Goal: Task Accomplishment & Management: Manage account settings

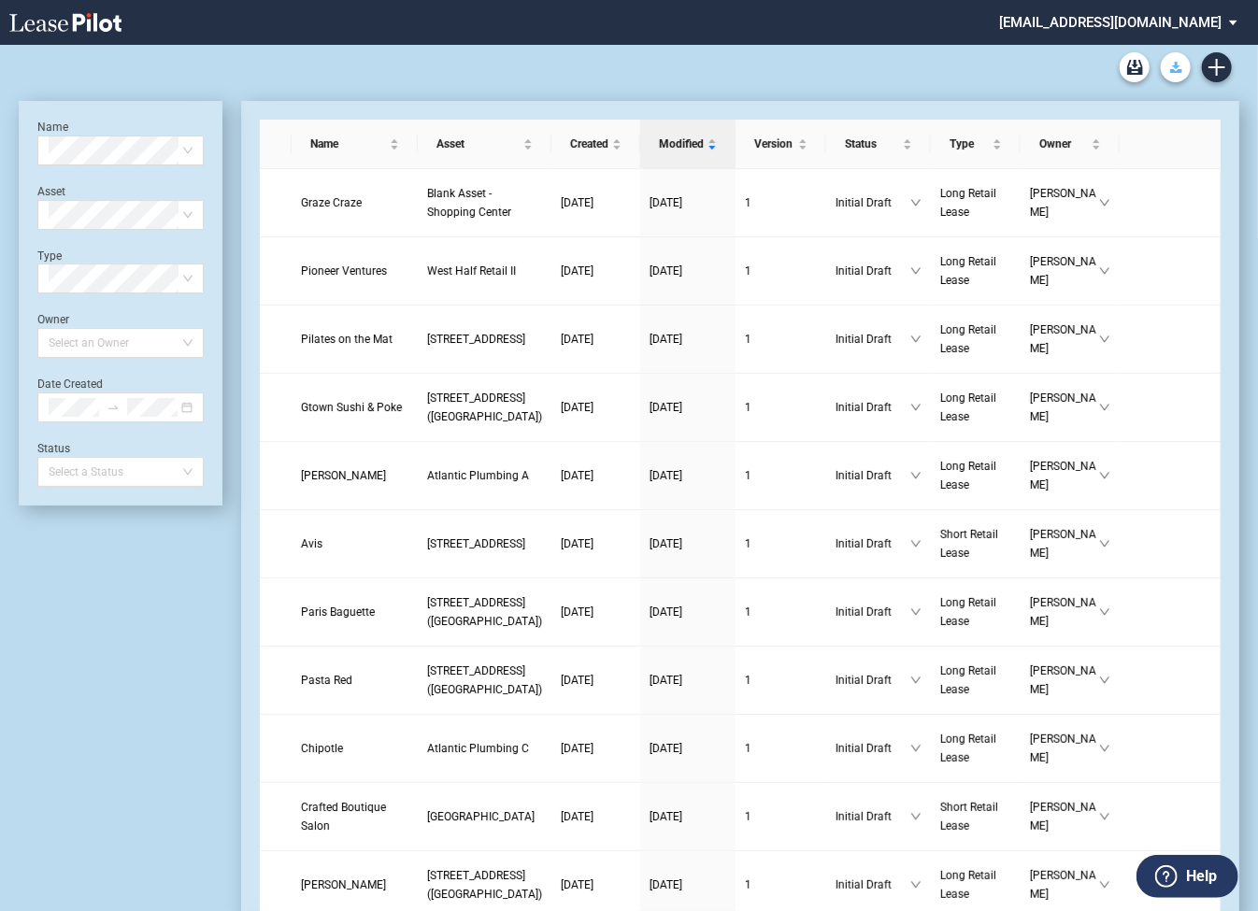
click at [1176, 68] on icon "Download Blank Form" at bounding box center [1176, 67] width 12 height 11
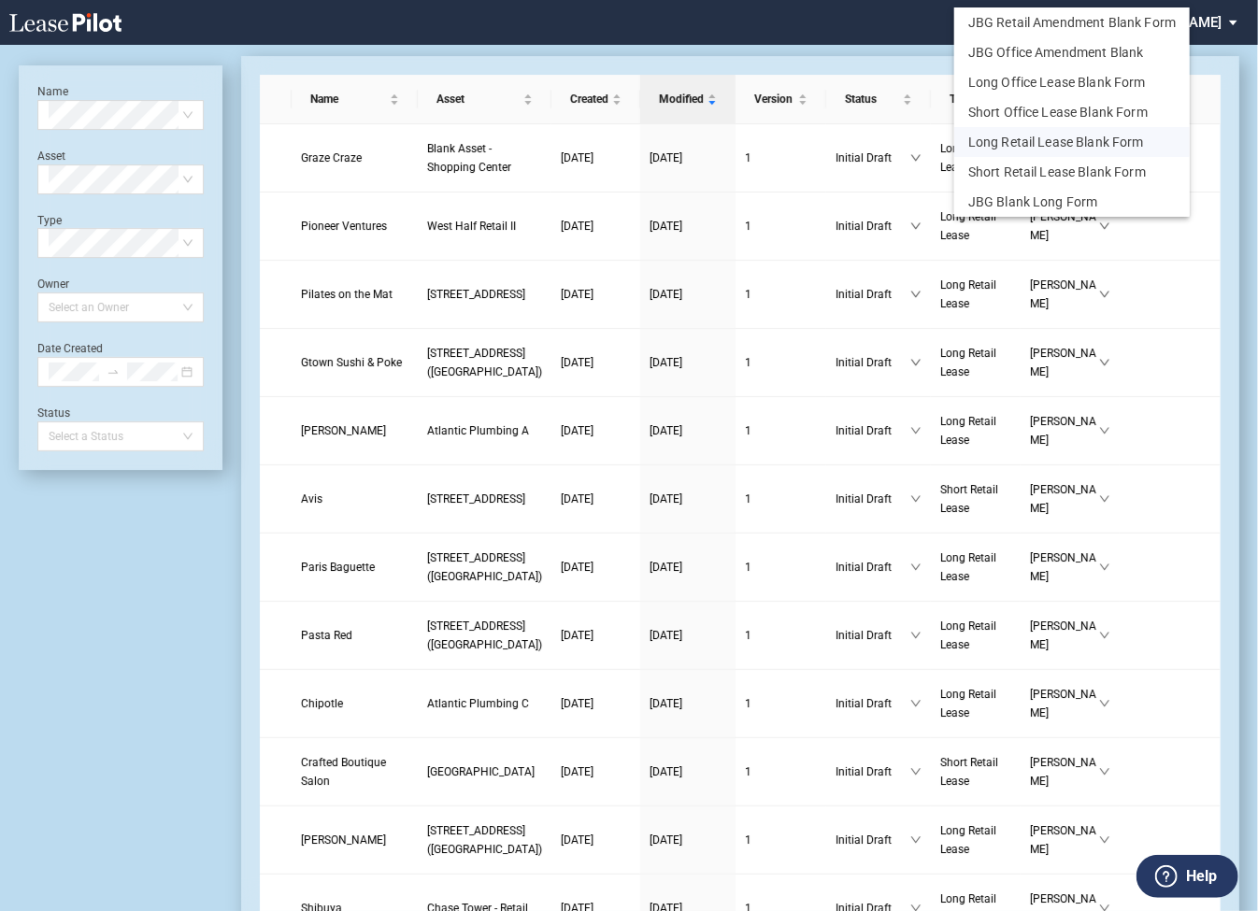
click at [1006, 142] on button "Long Retail Lease Blank Form" at bounding box center [1071, 142] width 235 height 30
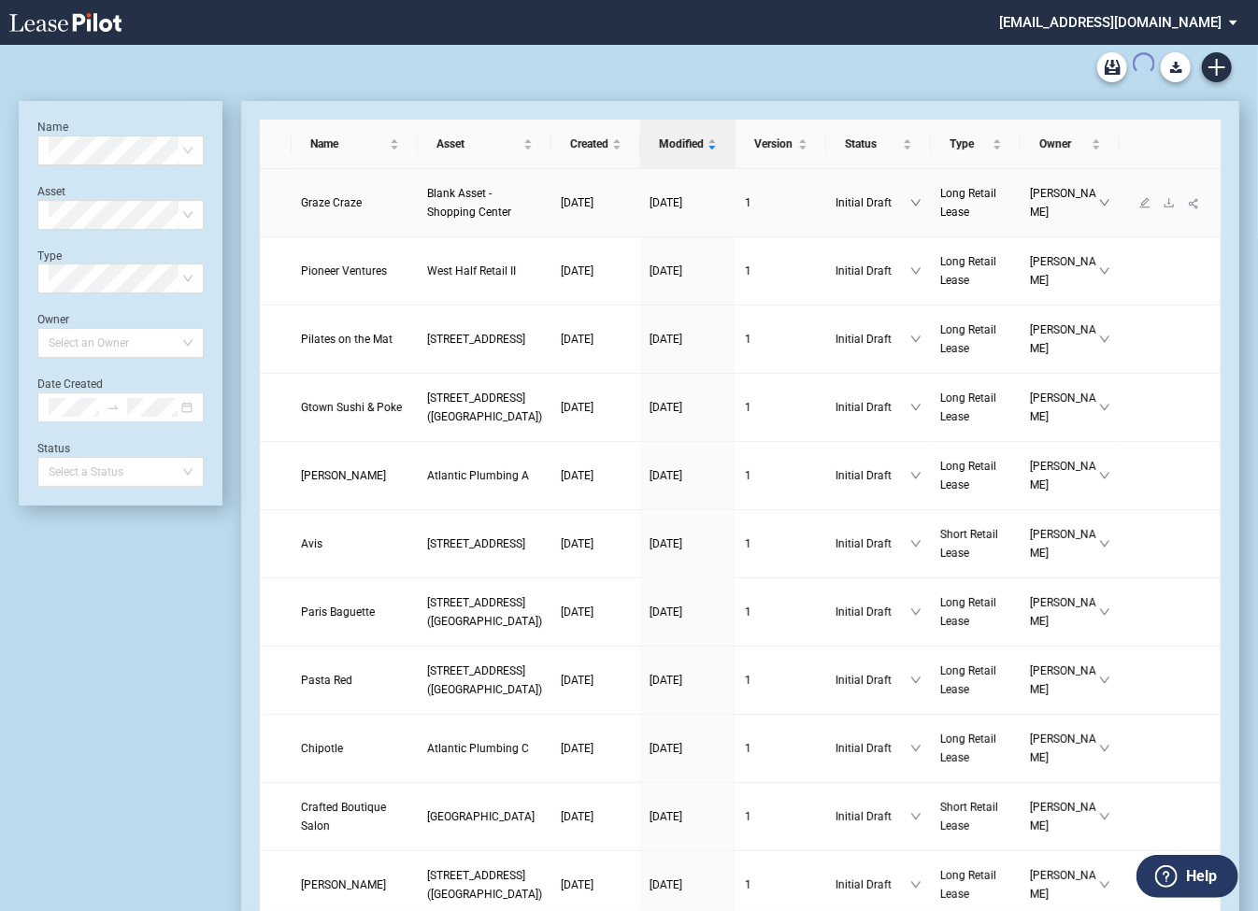
scroll to position [45, 0]
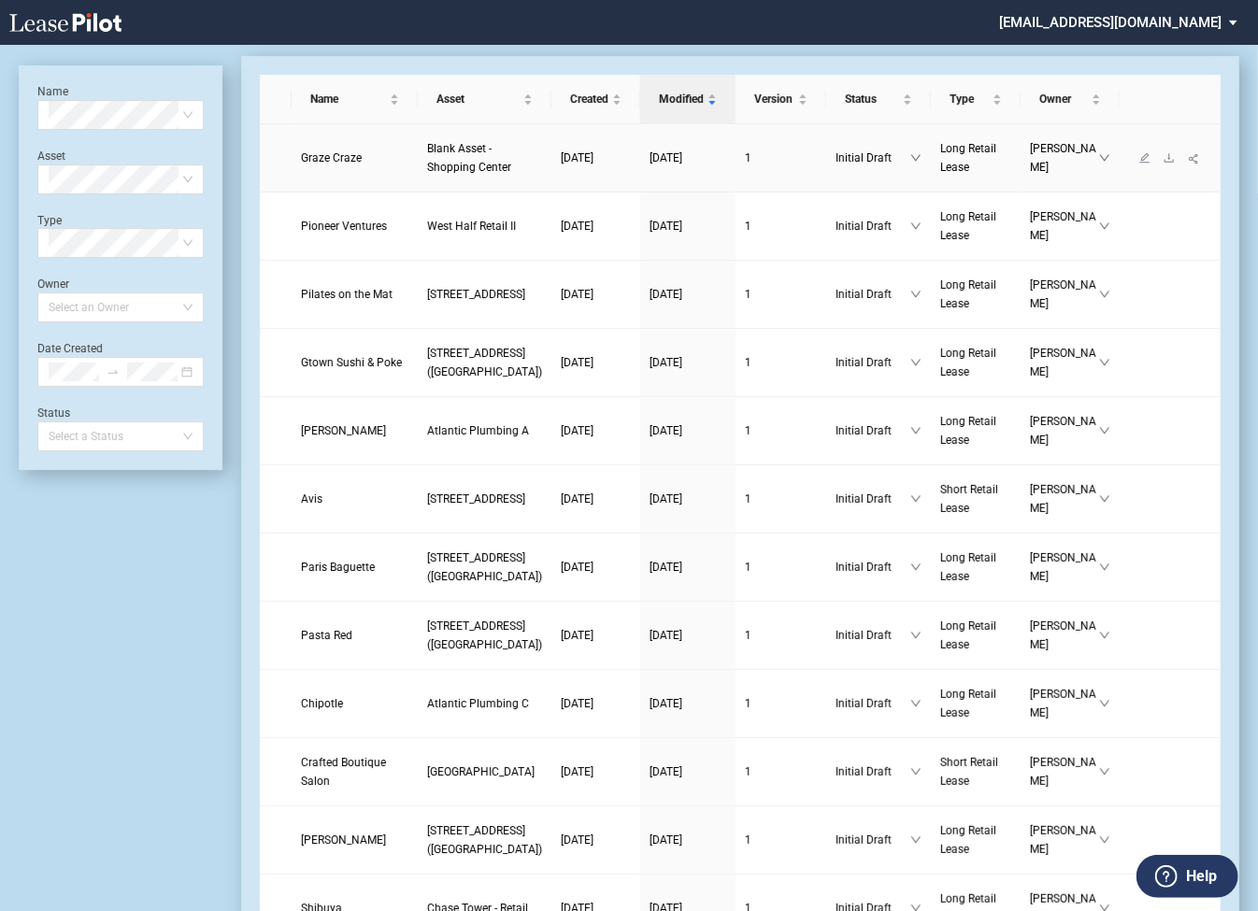
click at [1020, 142] on td "[PERSON_NAME]" at bounding box center [1069, 158] width 99 height 68
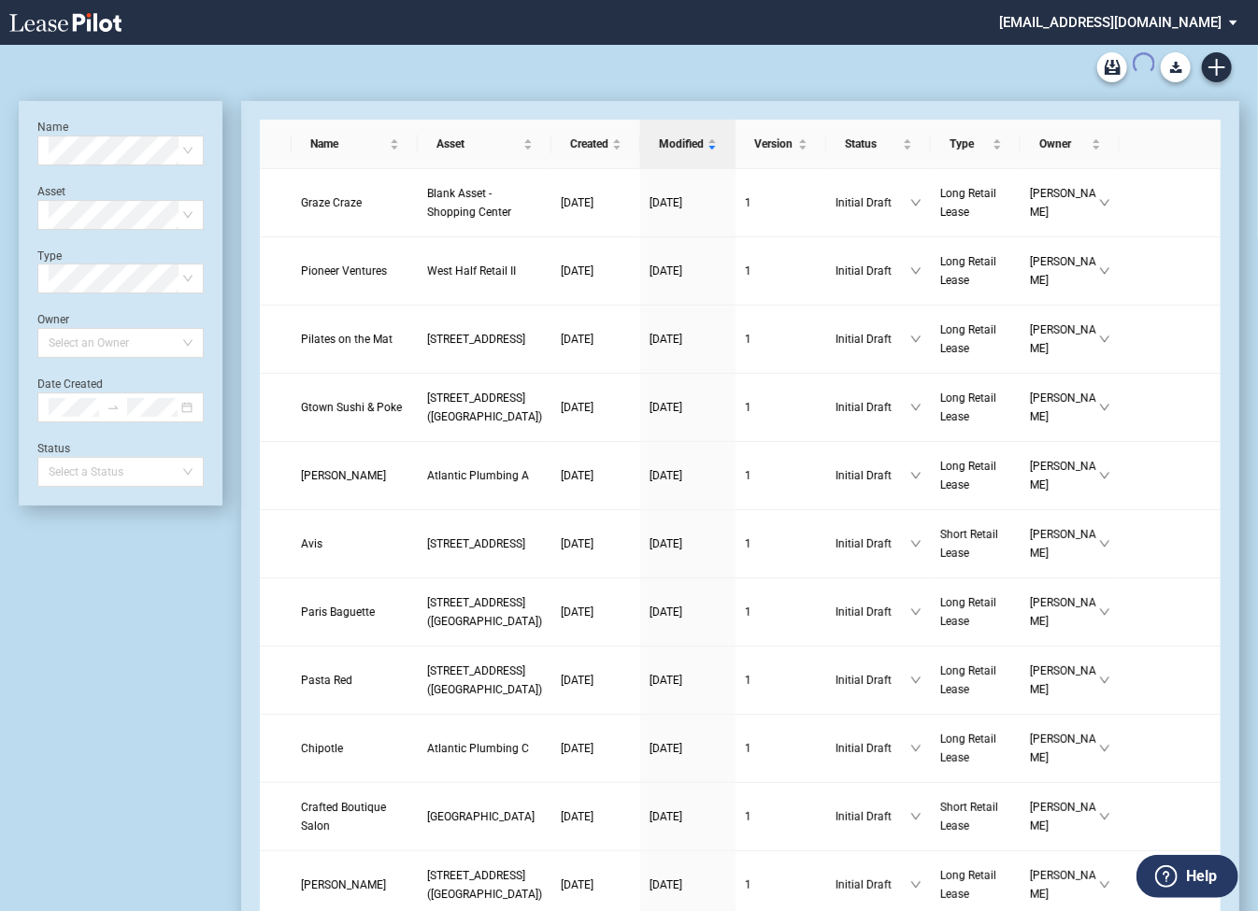
scroll to position [0, 0]
click at [1073, 27] on md-select "shulmanrogers@leasepilot.co Super Admin Area Admin Area Settings Sign Out" at bounding box center [1125, 21] width 256 height 42
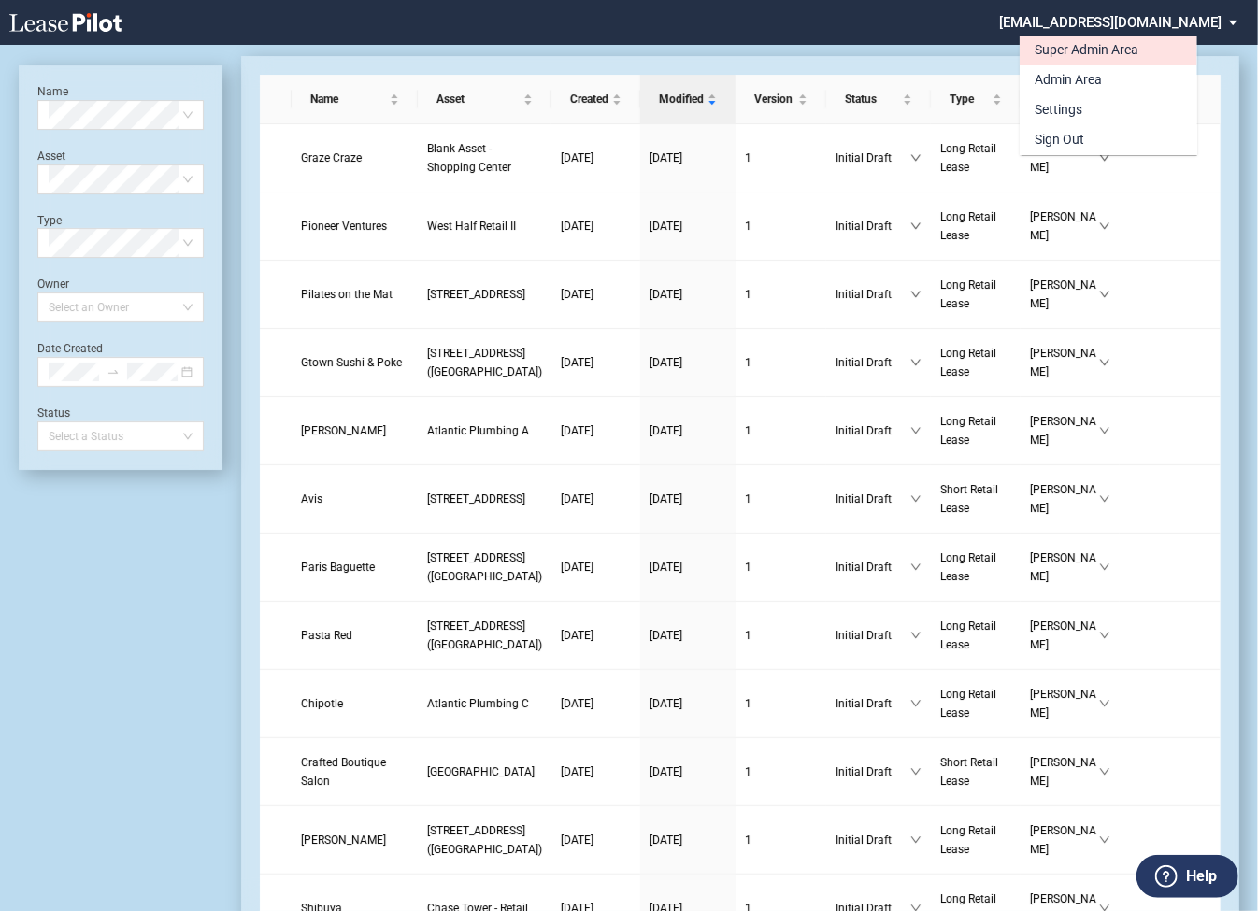
click at [1068, 48] on div "Super Admin Area" at bounding box center [1086, 50] width 104 height 19
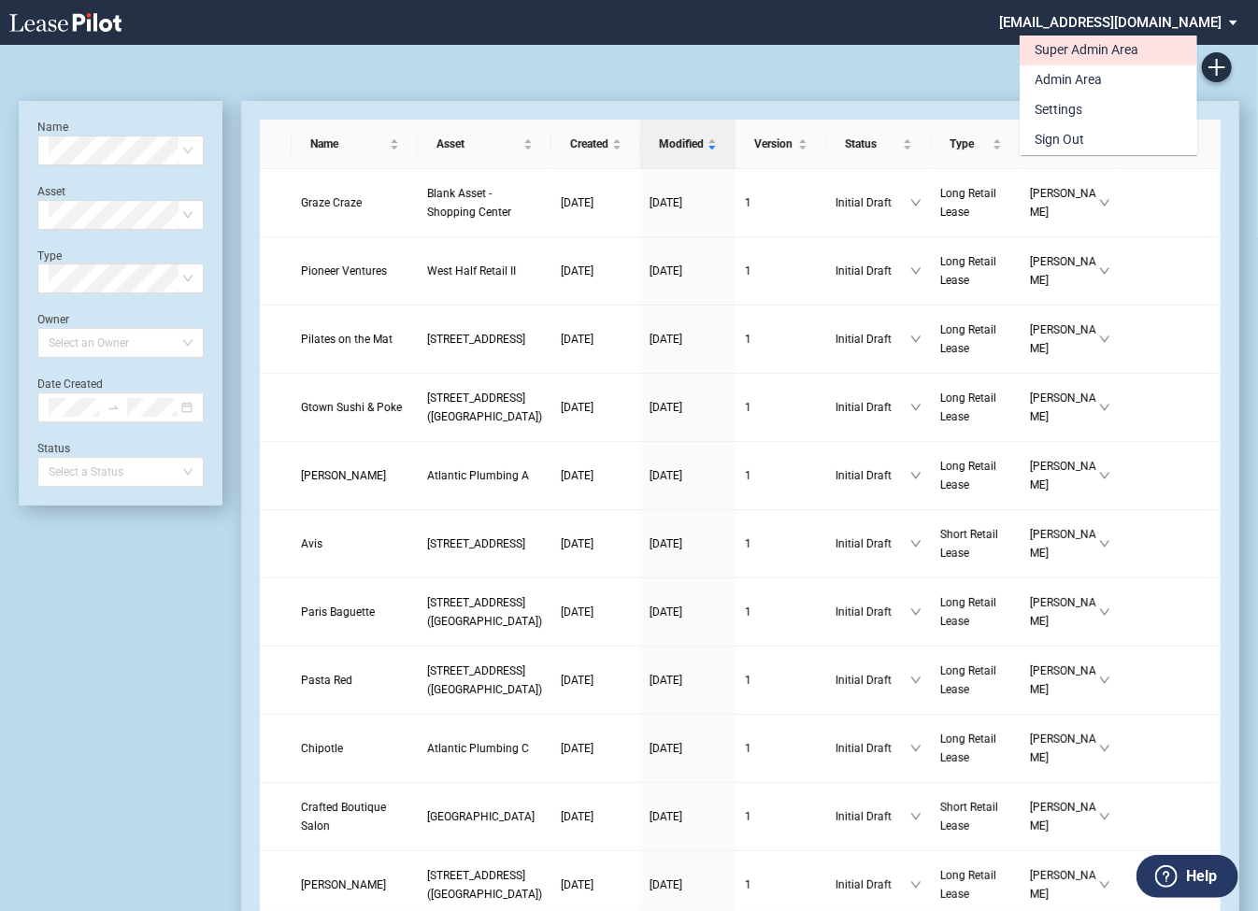
scroll to position [45, 0]
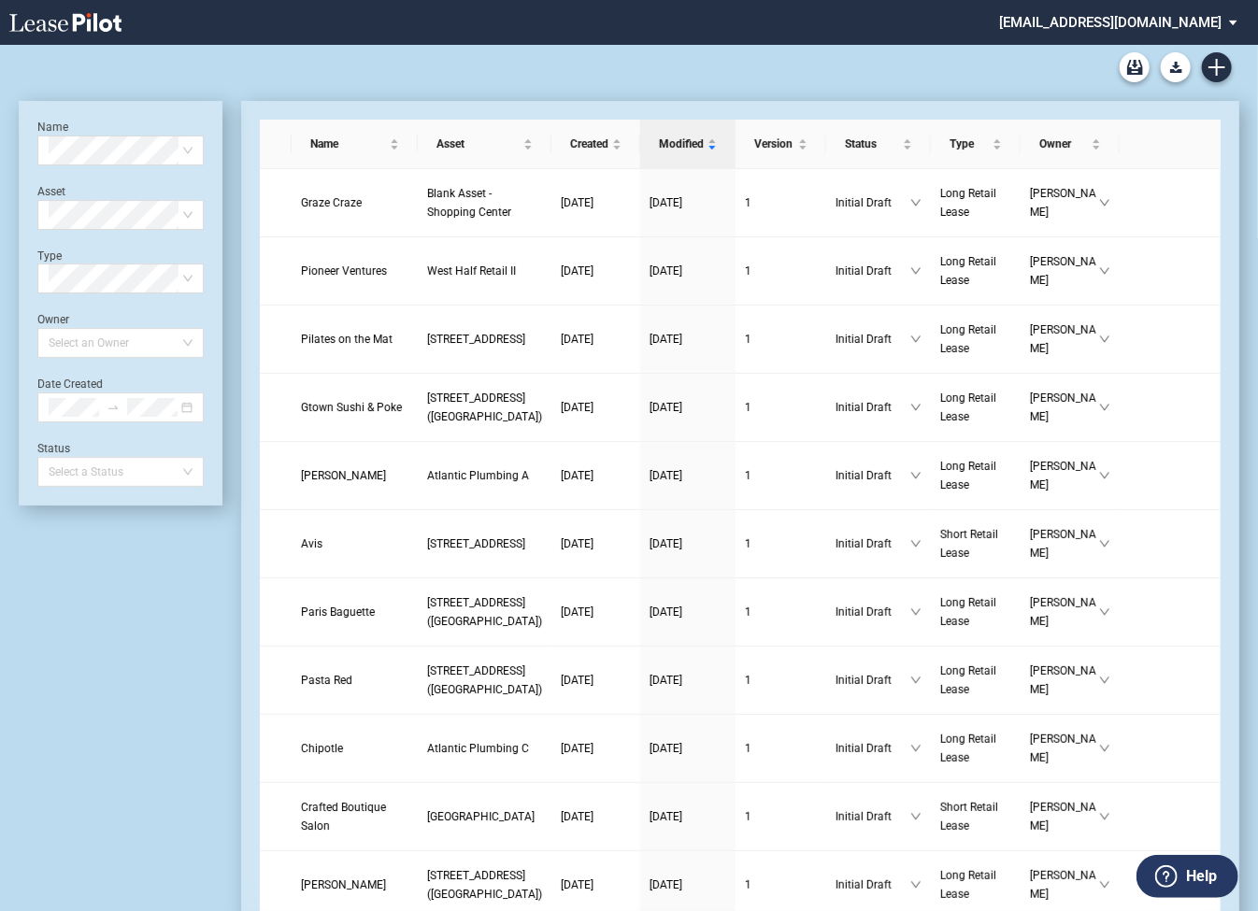
click at [1085, 22] on md-select "[EMAIL_ADDRESS][DOMAIN_NAME] Super Admin Area Admin Area Settings Sign Out" at bounding box center [1125, 21] width 256 height 42
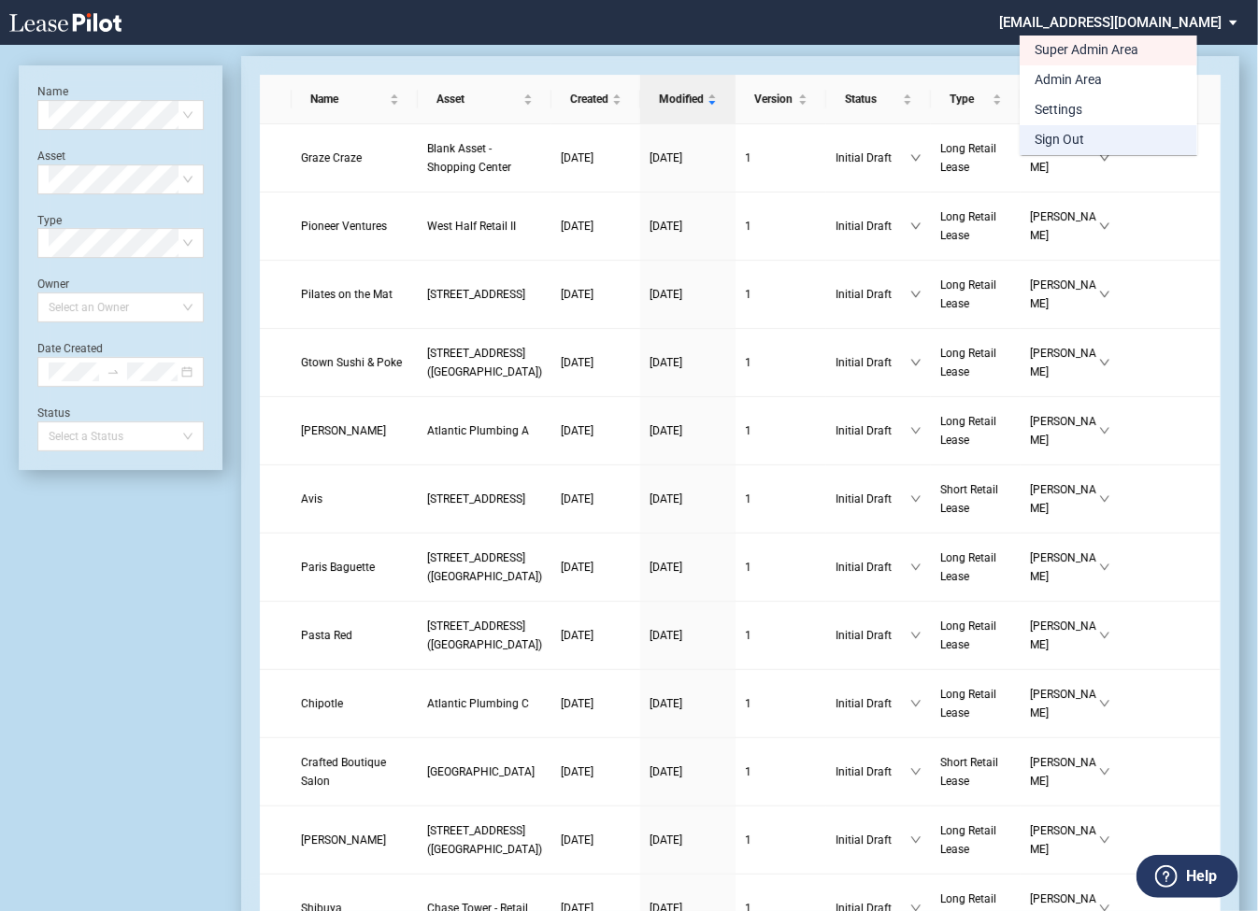
click at [1066, 135] on div "Sign Out" at bounding box center [1059, 140] width 50 height 19
